Goal: Task Accomplishment & Management: Complete application form

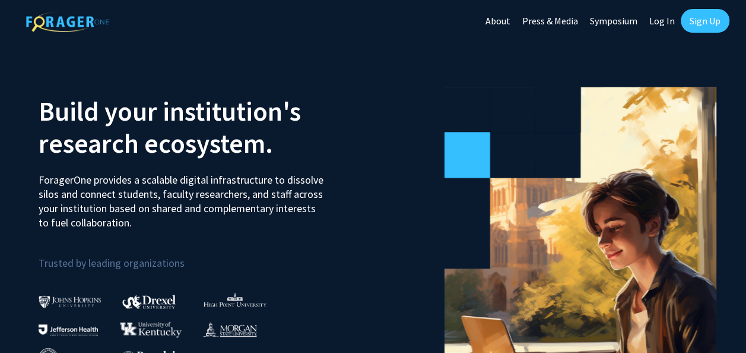
click at [699, 12] on link "Sign Up" at bounding box center [705, 21] width 49 height 24
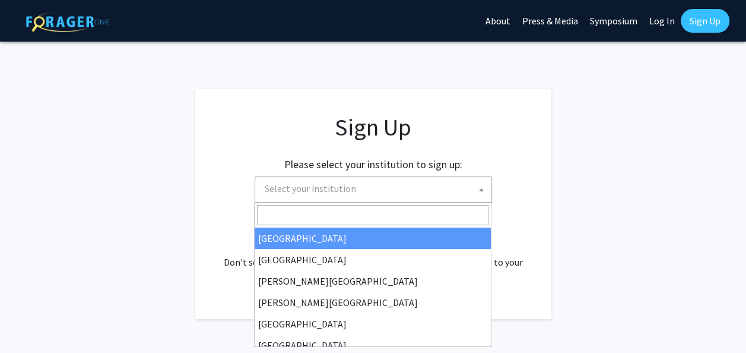
click at [436, 192] on span "Select your institution" at bounding box center [376, 188] width 232 height 24
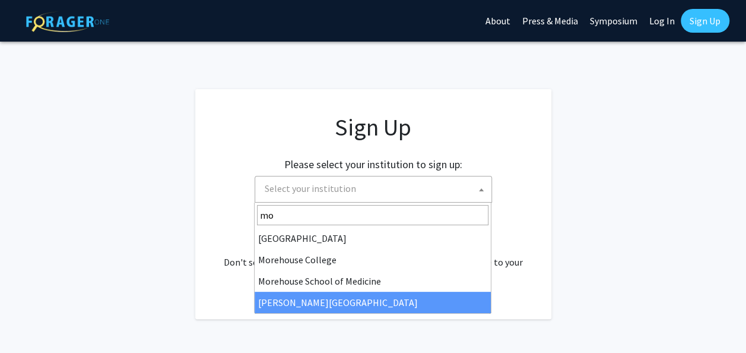
type input "mo"
select select "20"
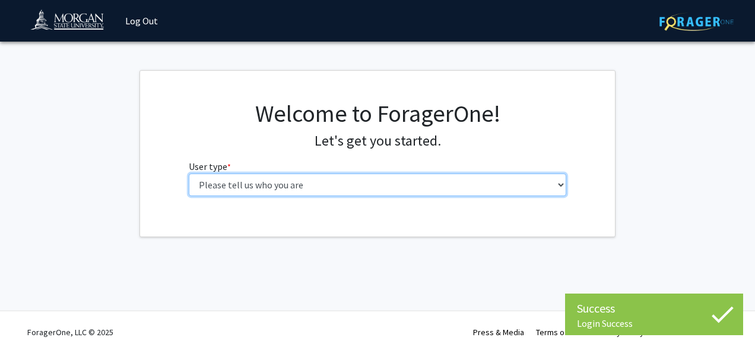
click at [526, 182] on select "Please tell us who you are Undergraduate Student Master's Student Doctoral Cand…" at bounding box center [378, 184] width 378 height 23
select select "1: undergrad"
click at [189, 173] on select "Please tell us who you are Undergraduate Student Master's Student Doctoral Cand…" at bounding box center [378, 184] width 378 height 23
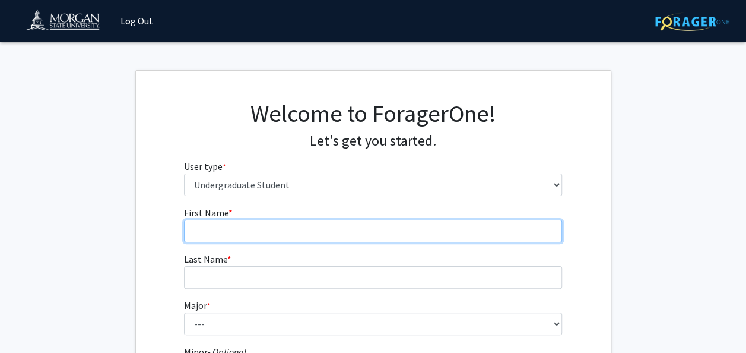
click at [332, 239] on input "First Name * required" at bounding box center [373, 231] width 378 height 23
type input "Destiny"
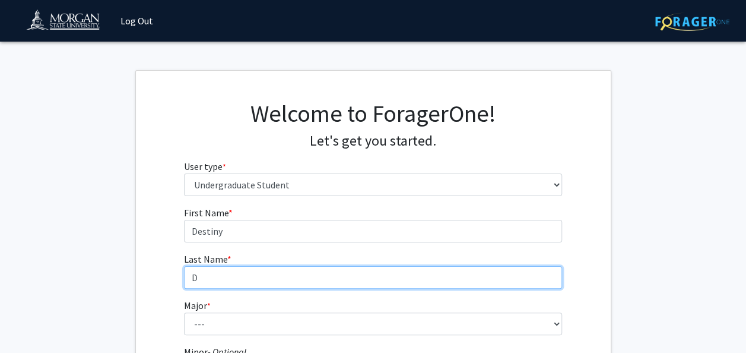
click at [215, 271] on input "D" at bounding box center [373, 277] width 378 height 23
type input "Daerego"
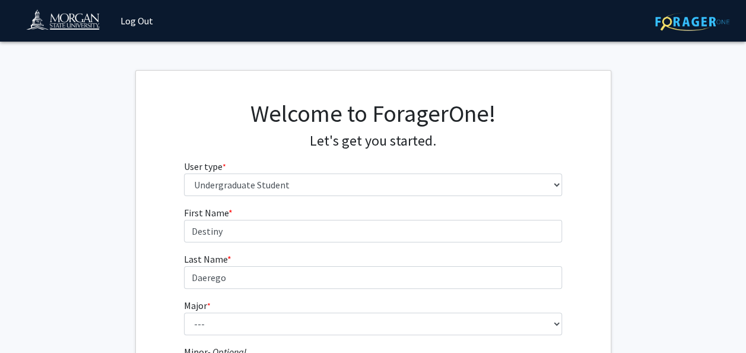
click at [142, 221] on div "First Name * required Destiny Last Name * required Daerego Major * required ---…" at bounding box center [373, 356] width 475 height 302
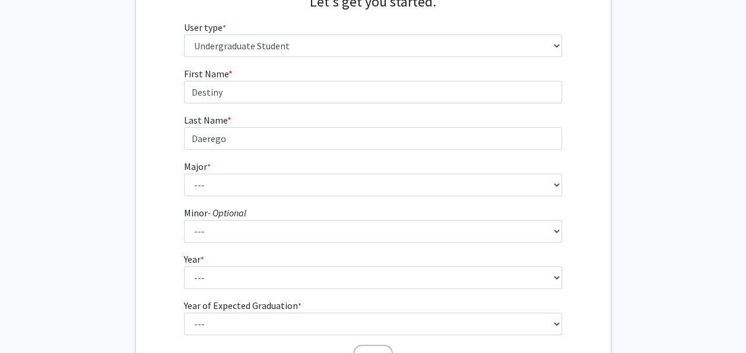
scroll to position [166, 0]
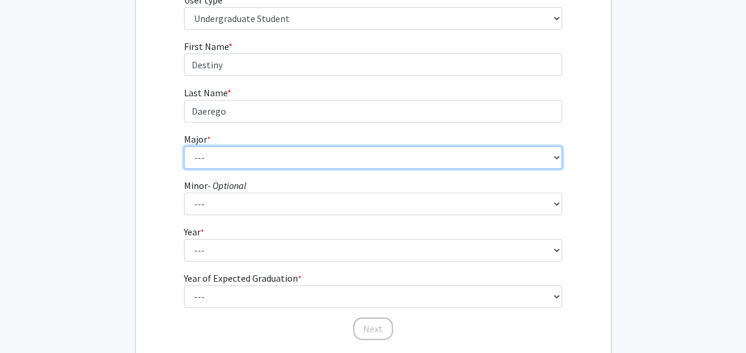
click at [220, 160] on select "--- Accounting Actuarial Science Applied Liberal Studies Architecture and Envir…" at bounding box center [373, 157] width 378 height 23
select select "9: 1599"
click at [184, 146] on select "--- Accounting Actuarial Science Applied Liberal Studies Architecture and Envir…" at bounding box center [373, 157] width 378 height 23
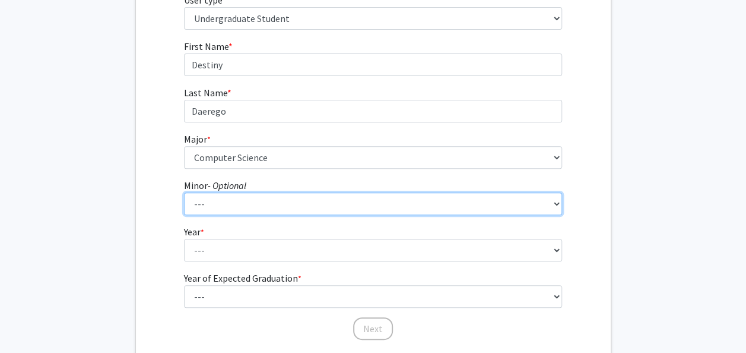
click at [204, 204] on select "--- Accounting Accounting with Finance Accounting with Information Science and …" at bounding box center [373, 203] width 378 height 23
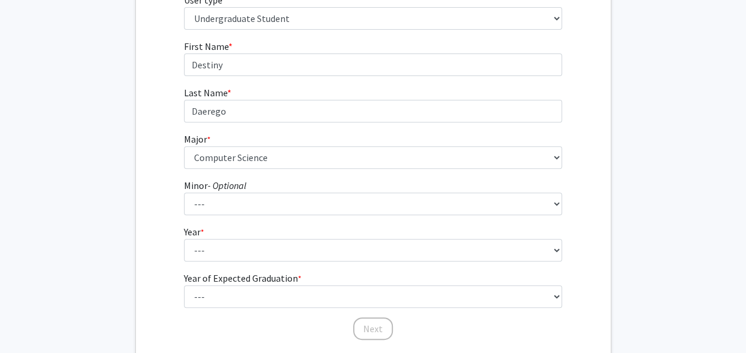
click at [667, 58] on fg-get-started "Welcome to ForagerOne! Let's get you started. User type * required Please tell …" at bounding box center [373, 138] width 746 height 468
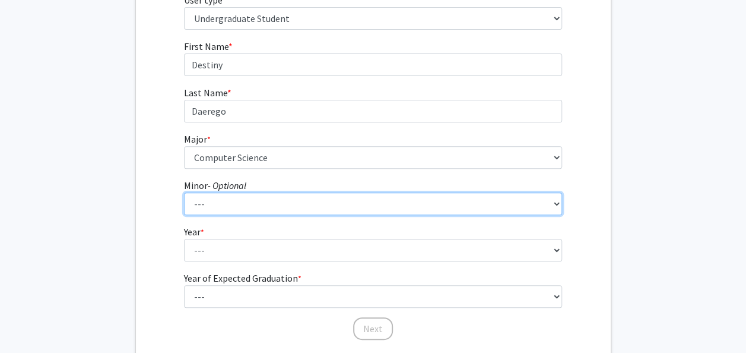
click at [321, 202] on select "--- Accounting Accounting with Finance Accounting with Information Science and …" at bounding box center [373, 203] width 378 height 23
select select "10: 1227"
click at [184, 192] on select "--- Accounting Accounting with Finance Accounting with Information Science and …" at bounding box center [373, 203] width 378 height 23
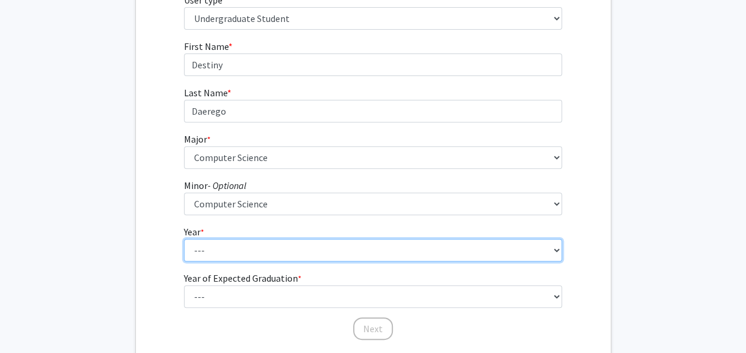
click at [227, 250] on select "--- First-year Sophomore Junior Senior Postbaccalaureate Certificate" at bounding box center [373, 250] width 378 height 23
select select "1: first-year"
click at [184, 239] on select "--- First-year Sophomore Junior Senior Postbaccalaureate Certificate" at bounding box center [373, 250] width 378 height 23
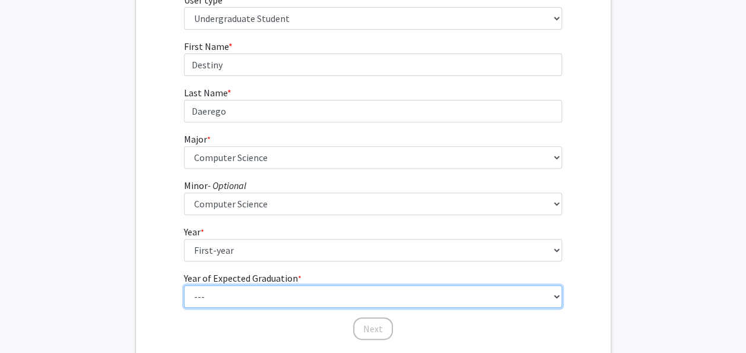
click at [226, 290] on select "--- 2025 2026 2027 2028 2029 2030 2031 2032 2033 2034" at bounding box center [373, 296] width 378 height 23
select select "6: 2030"
click at [184, 285] on select "--- 2025 2026 2027 2028 2029 2030 2031 2032 2033 2034" at bounding box center [373, 296] width 378 height 23
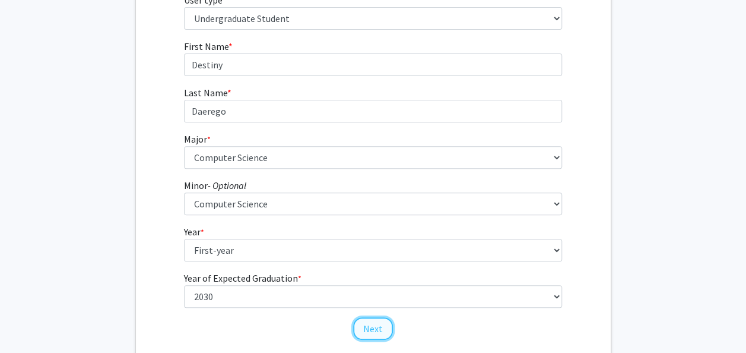
click at [374, 321] on button "Next" at bounding box center [373, 328] width 40 height 23
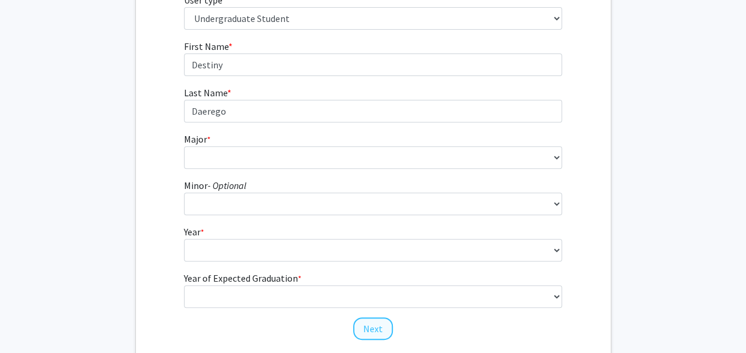
scroll to position [23, 0]
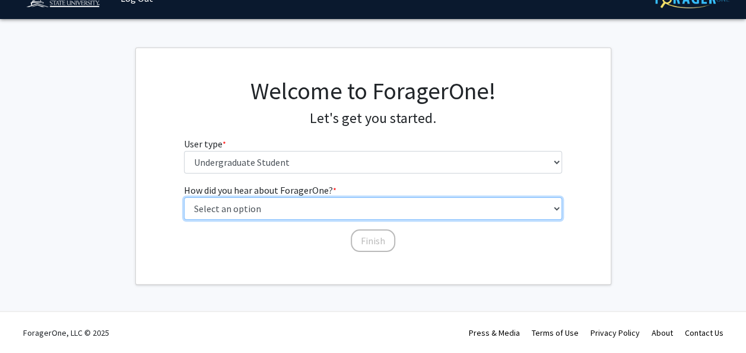
click at [300, 212] on select "Select an option Peer/student recommendation Faculty/staff recommendation Unive…" at bounding box center [373, 208] width 378 height 23
select select "4: university_email"
click at [184, 197] on select "Select an option Peer/student recommendation Faculty/staff recommendation Unive…" at bounding box center [373, 208] width 378 height 23
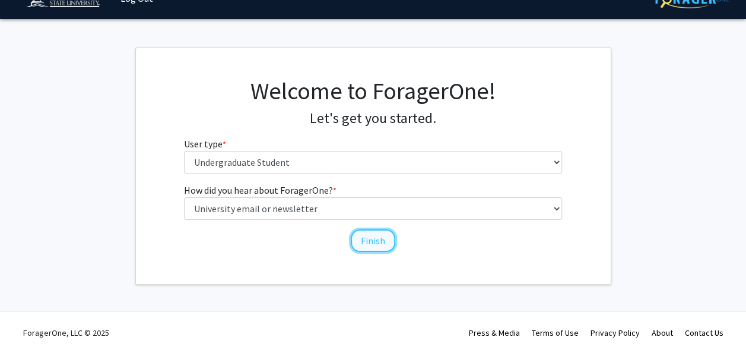
click at [363, 242] on button "Finish" at bounding box center [373, 240] width 45 height 23
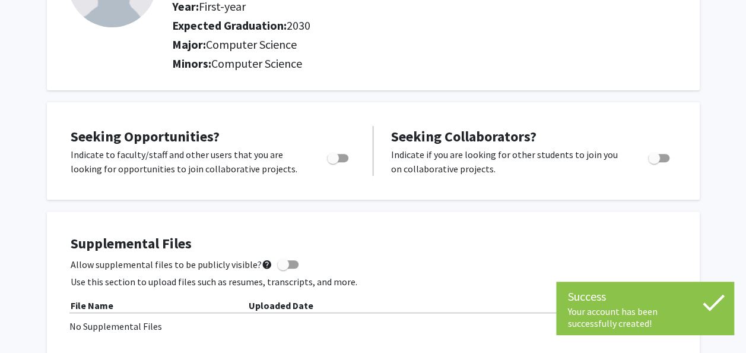
scroll to position [142, 0]
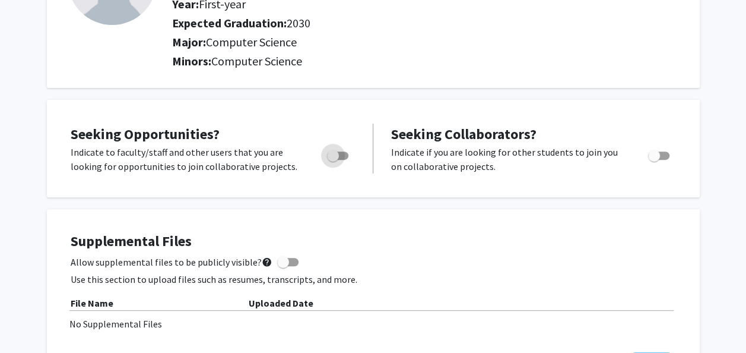
click at [347, 152] on span "Toggle" at bounding box center [337, 155] width 21 height 8
click at [333, 160] on input "Are you actively seeking opportunities?" at bounding box center [332, 160] width 1 height 1
checkbox input "true"
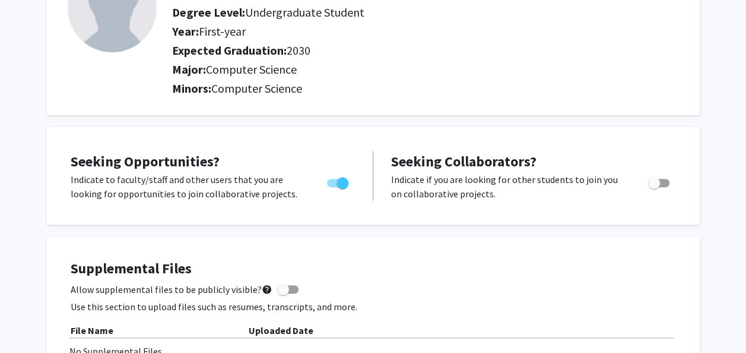
scroll to position [139, 0]
